Goal: Task Accomplishment & Management: Use online tool/utility

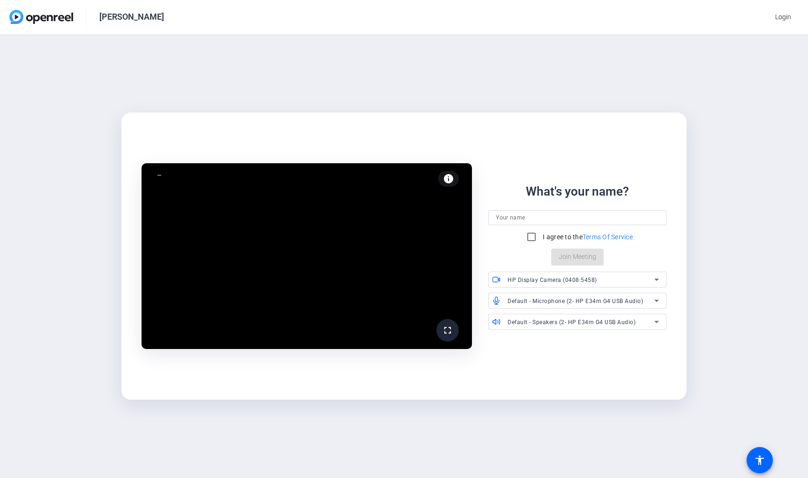
click at [95, 153] on div "fullscreen info Test your audio and video What's your name? I agree to the Term…" at bounding box center [404, 255] width 808 height 443
click at [571, 216] on input at bounding box center [577, 217] width 163 height 11
type input "[PERSON_NAME]"
click at [530, 233] on input "I agree to the Terms Of Service" at bounding box center [531, 236] width 19 height 19
checkbox input "true"
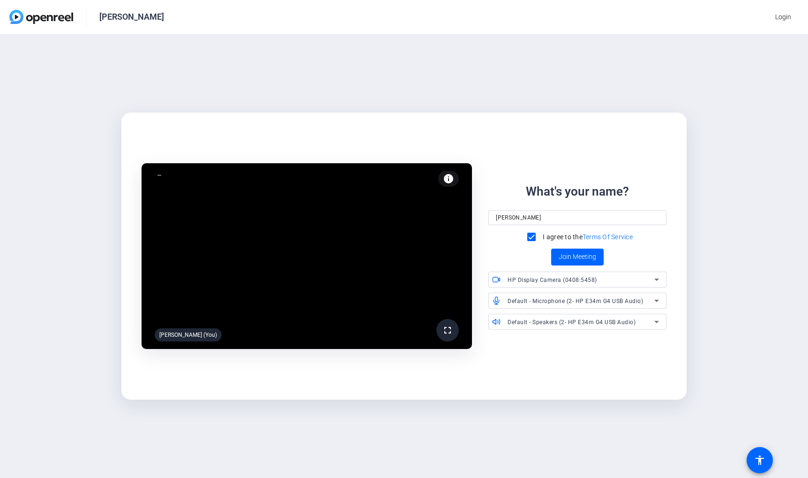
click at [582, 298] on span "Default - Microphone (2- HP E34m G4 USB Audio)" at bounding box center [575, 301] width 135 height 7
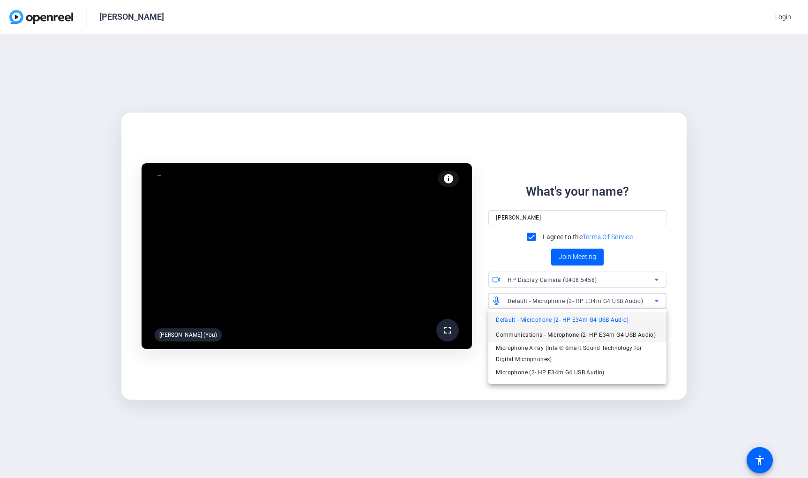
click at [553, 338] on span "Communications - Microphone (2- HP E34m G4 USB Audio)" at bounding box center [576, 334] width 160 height 11
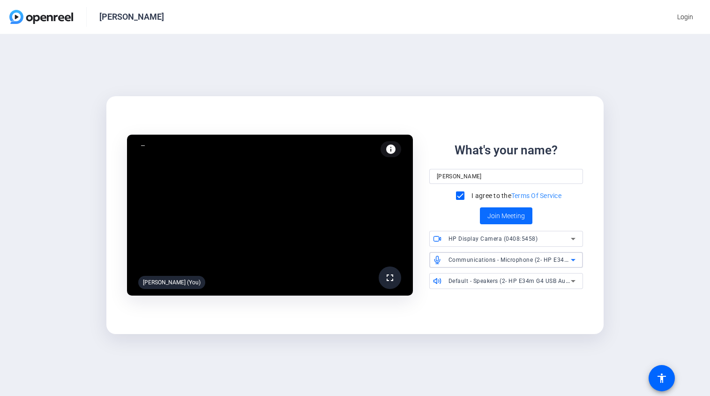
click at [498, 216] on span "Join Meeting" at bounding box center [505, 216] width 37 height 10
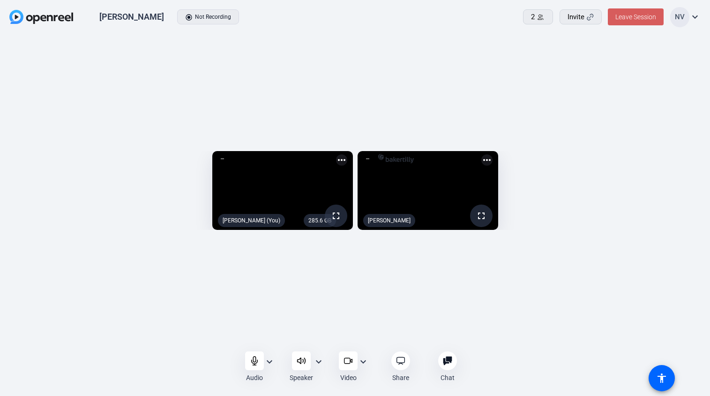
click at [631, 16] on span "Leave Session" at bounding box center [635, 16] width 41 height 7
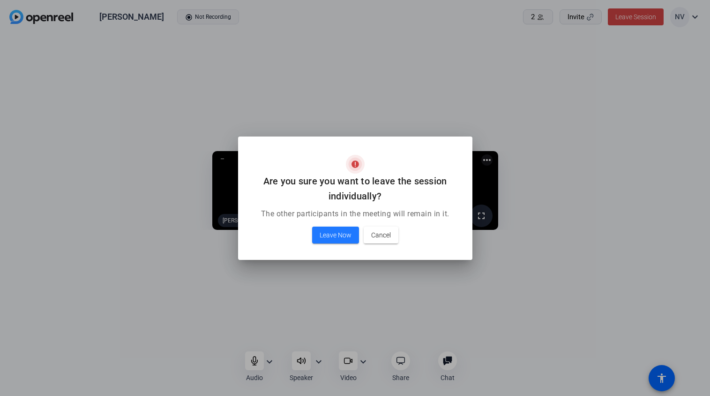
drag, startPoint x: 333, startPoint y: 237, endPoint x: 397, endPoint y: 249, distance: 64.5
click at [333, 237] on span "Leave Now" at bounding box center [336, 234] width 32 height 11
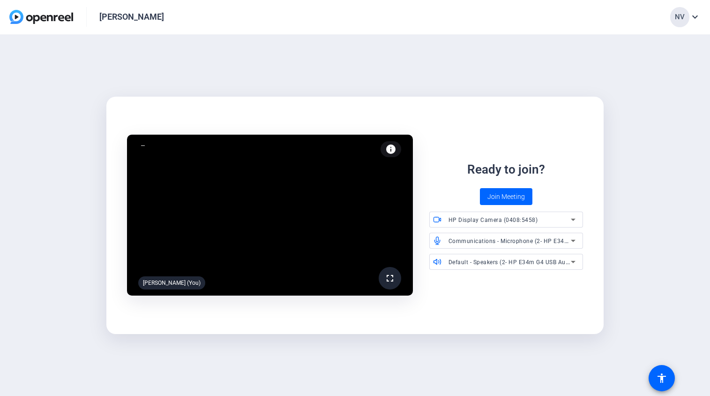
click at [657, 140] on div "fullscreen [PERSON_NAME] (You) info Test your audio and video Ready to join? Jo…" at bounding box center [355, 215] width 710 height 361
